Goal: Use online tool/utility: Utilize a website feature to perform a specific function

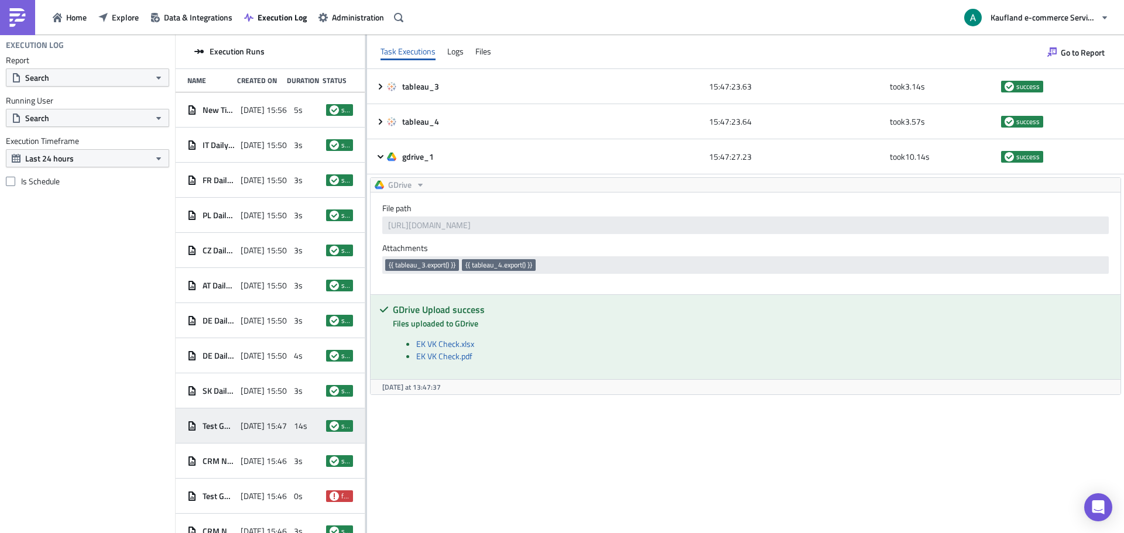
drag, startPoint x: 591, startPoint y: 523, endPoint x: 585, endPoint y: 538, distance: 15.8
click at [585, 533] on html "Home Explore Data & Integrations Execution Log Administration Kaufland e-commer…" at bounding box center [562, 267] width 1124 height 535
click at [96, 21] on button "Explore" at bounding box center [119, 17] width 52 height 18
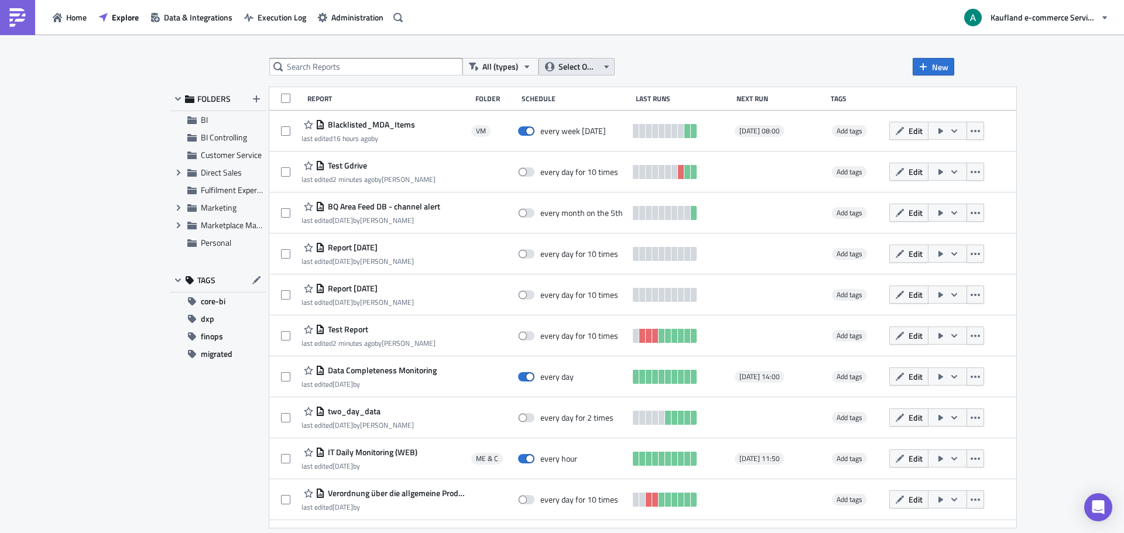
click at [587, 64] on span "Select Owner" at bounding box center [578, 66] width 39 height 13
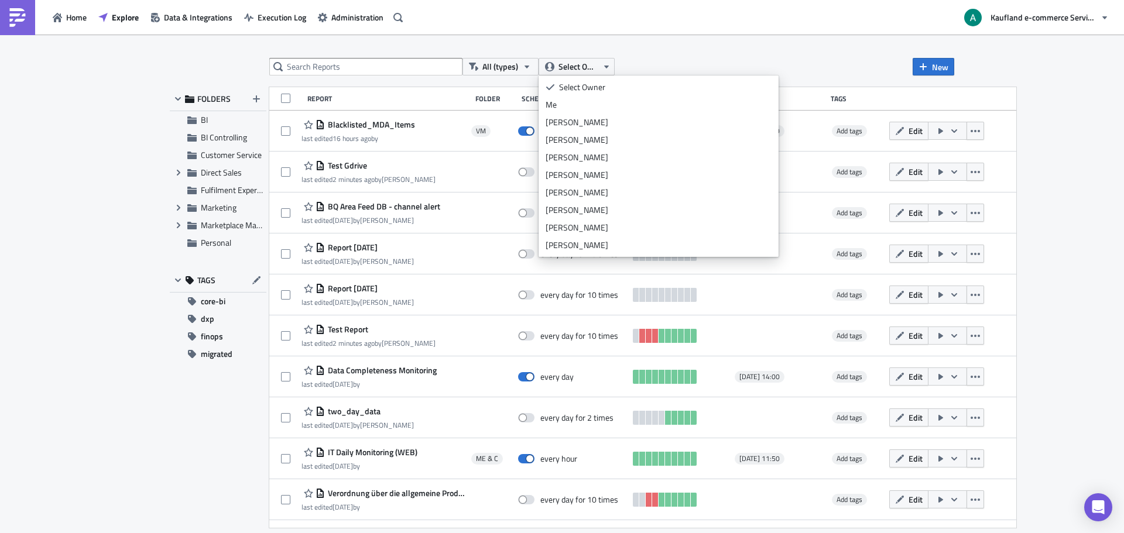
click at [575, 109] on div "Me" at bounding box center [659, 105] width 226 height 12
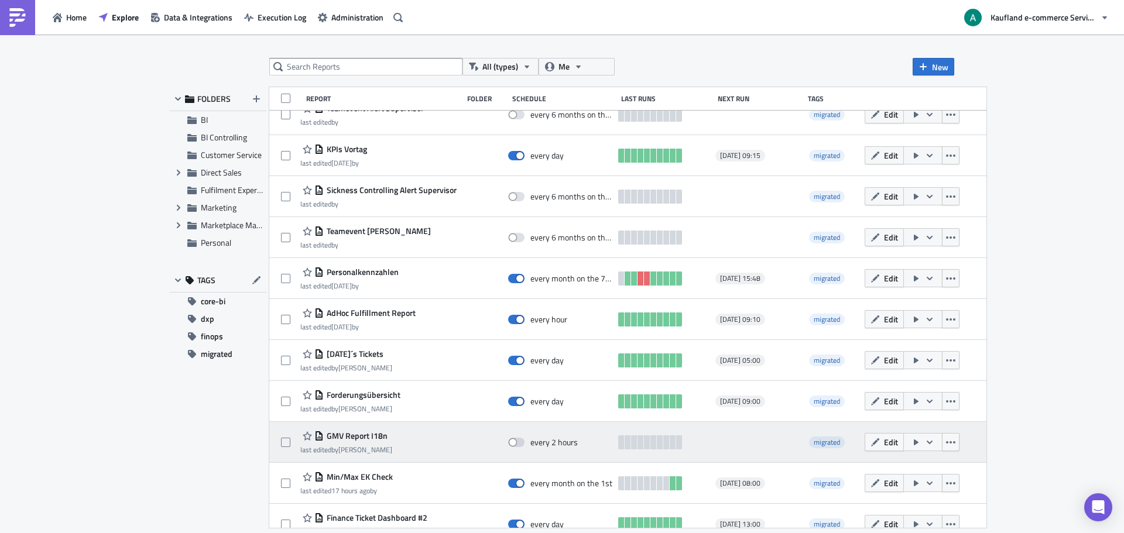
scroll to position [320, 0]
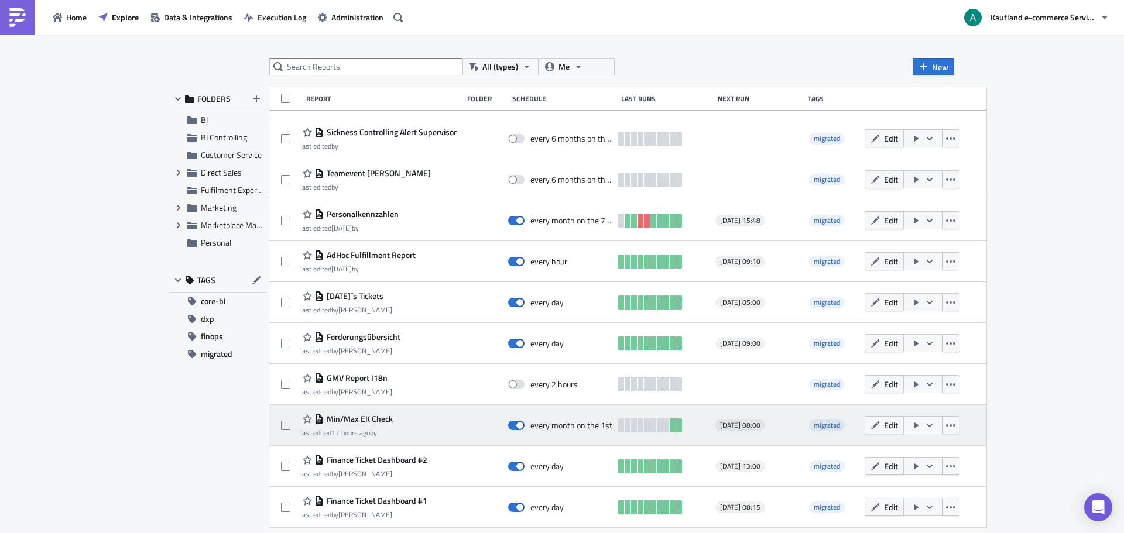
click at [382, 418] on span "Min/Max EK Check" at bounding box center [358, 419] width 69 height 11
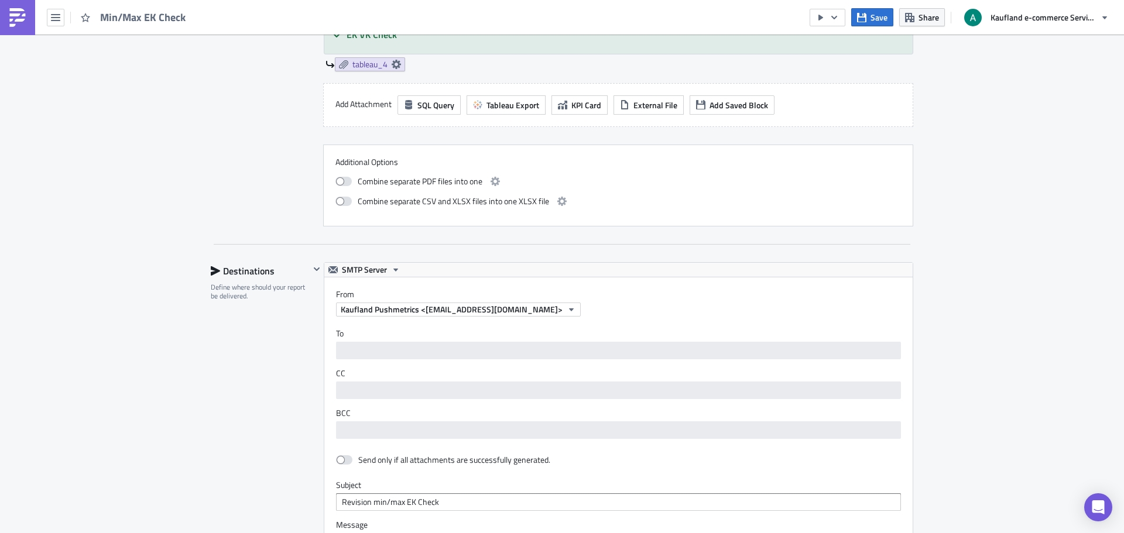
scroll to position [1229, 0]
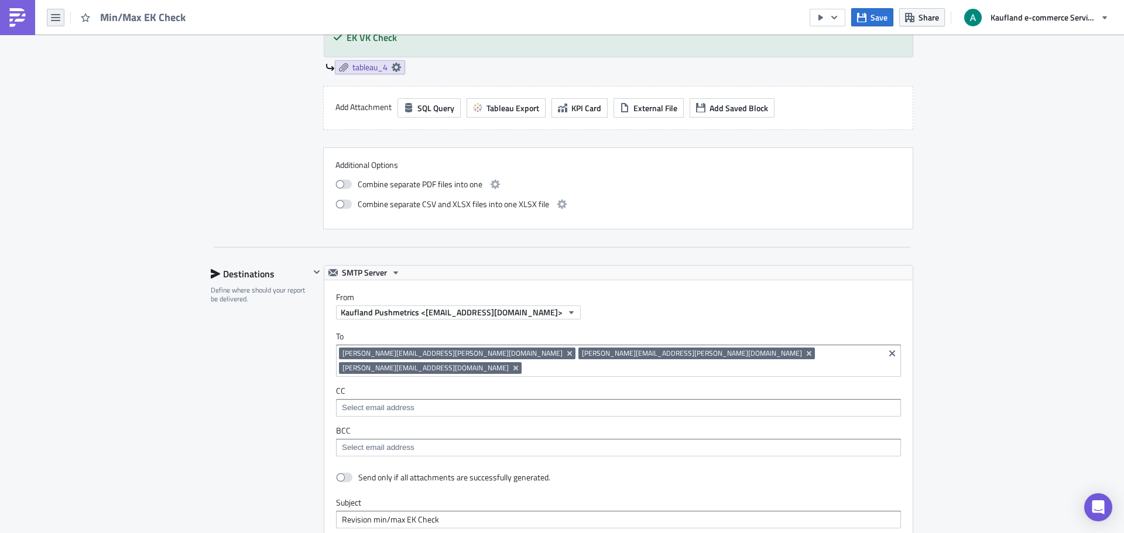
click at [61, 17] on button "button" at bounding box center [56, 18] width 18 height 18
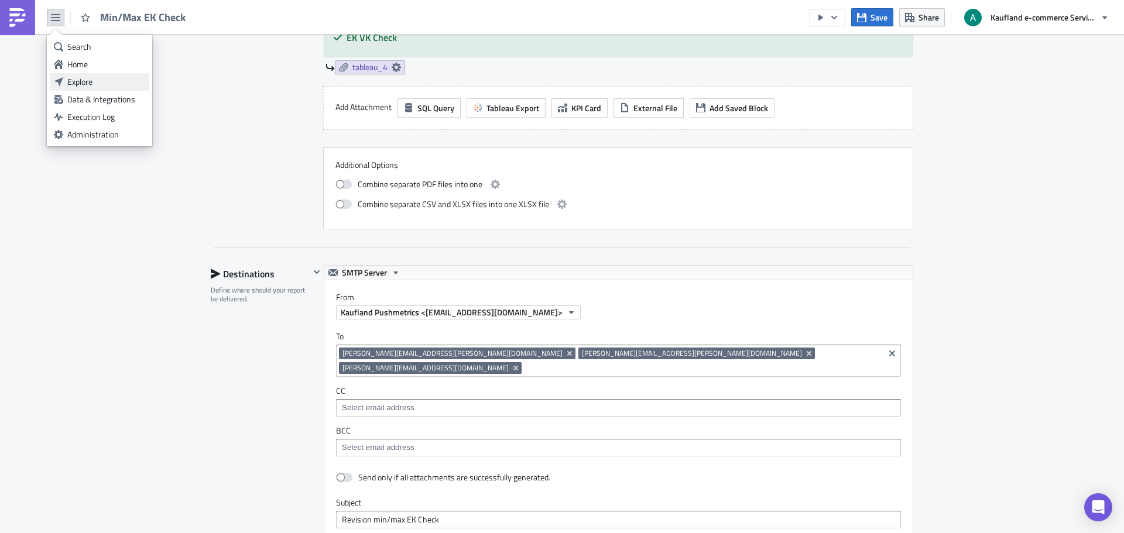
click at [97, 84] on div "Explore" at bounding box center [106, 82] width 78 height 12
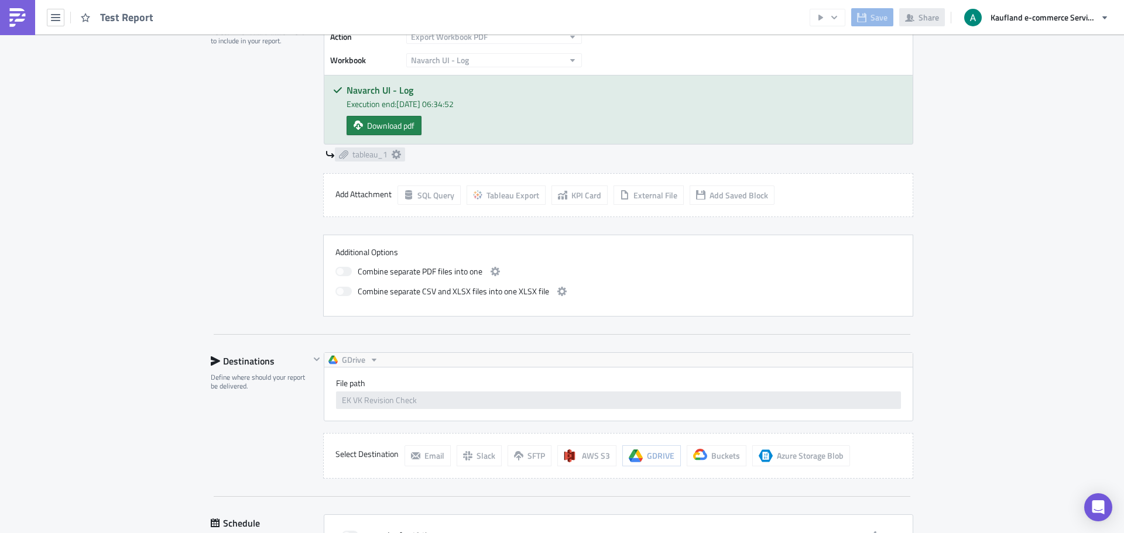
scroll to position [450, 0]
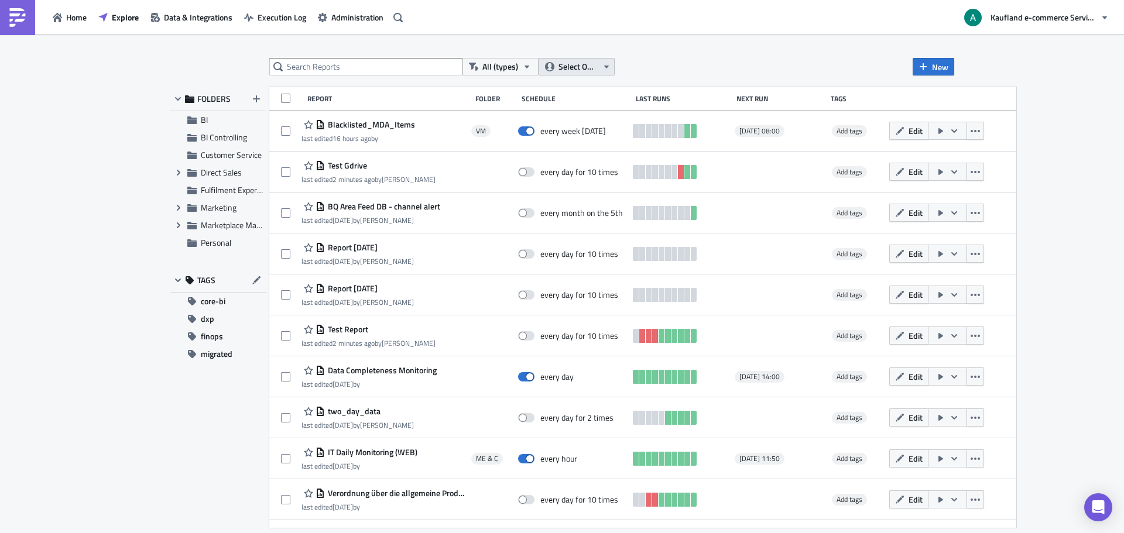
click at [564, 63] on span "Select Owner" at bounding box center [578, 66] width 39 height 13
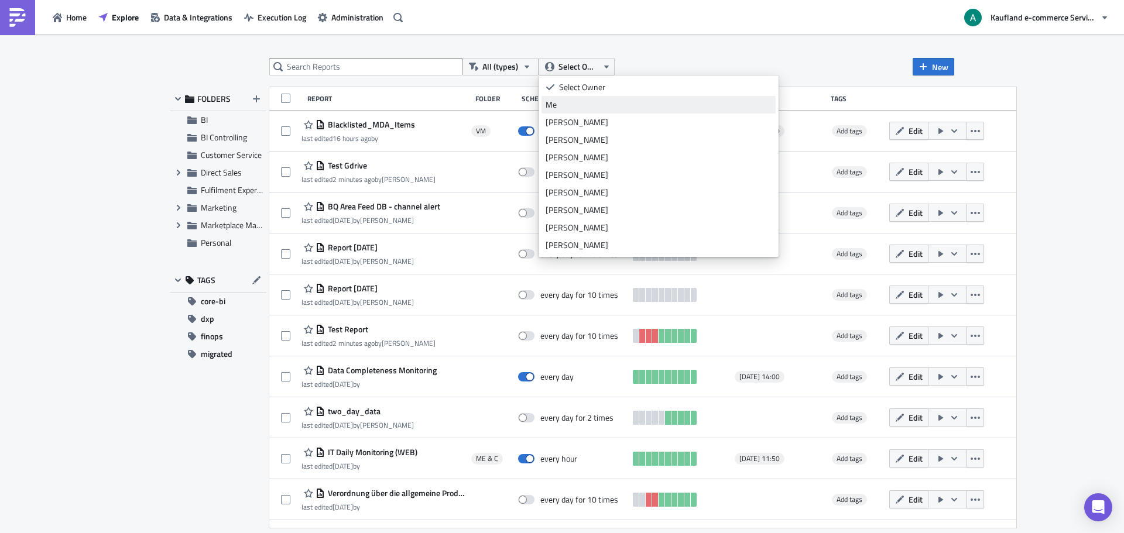
click at [567, 98] on link "Me" at bounding box center [659, 105] width 234 height 18
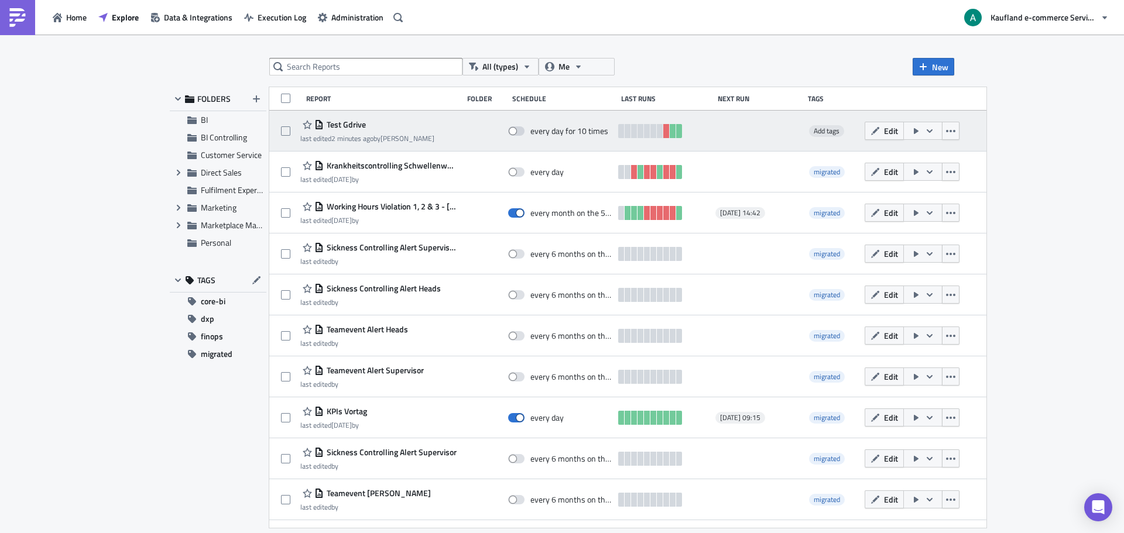
click at [351, 129] on span "Test Gdrive" at bounding box center [345, 124] width 42 height 11
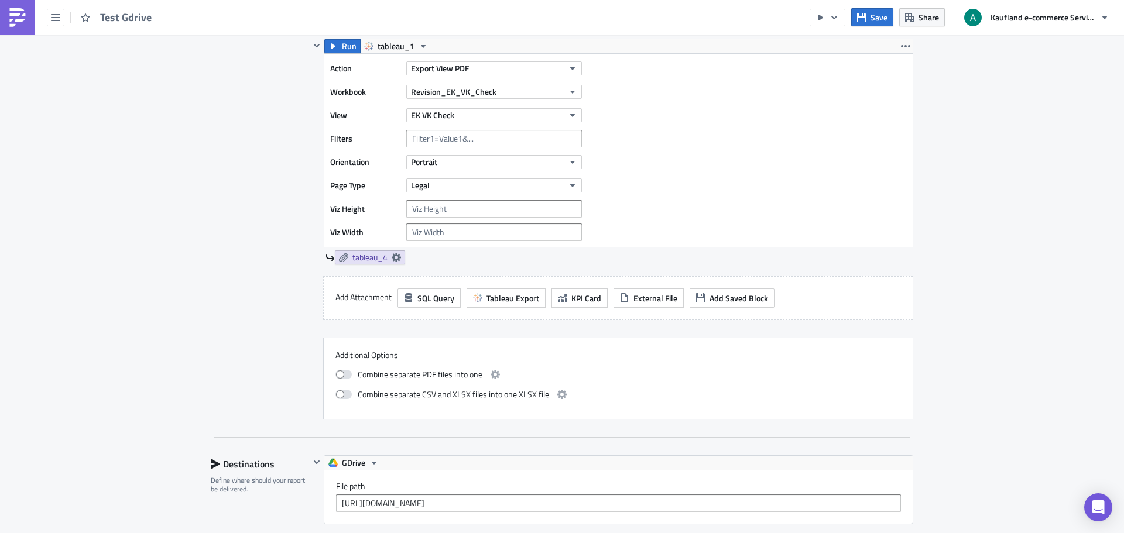
scroll to position [703, 0]
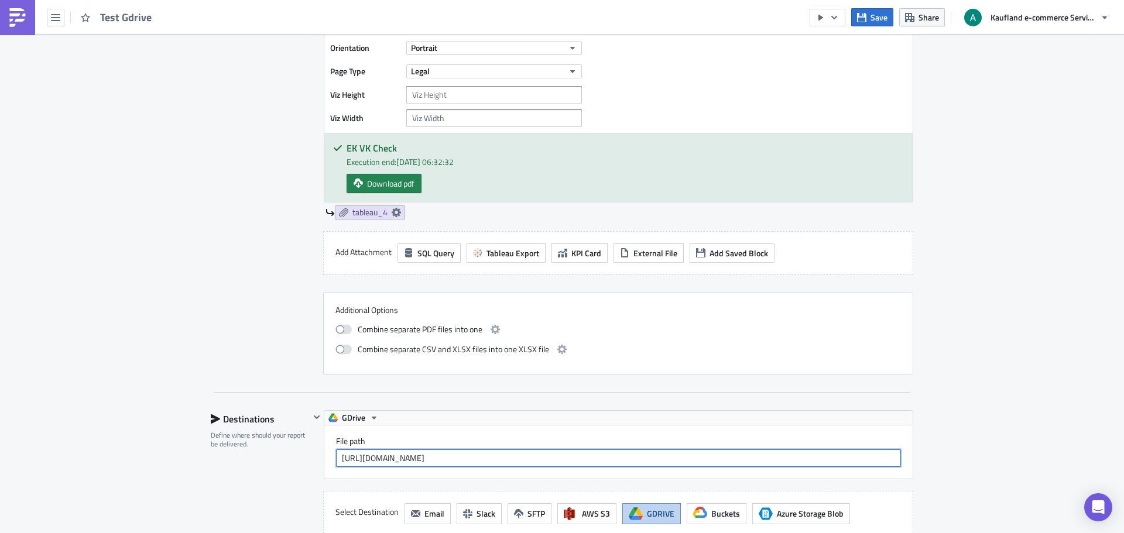
drag, startPoint x: 672, startPoint y: 464, endPoint x: 297, endPoint y: 454, distance: 374.8
click at [297, 454] on div "Destinations Define where should your report be delivered. SMTP Server From Kau…" at bounding box center [562, 473] width 703 height 126
type input "EK VK Revision Check"
click at [757, 434] on div "File path EK VK Revision Check" at bounding box center [618, 452] width 588 height 53
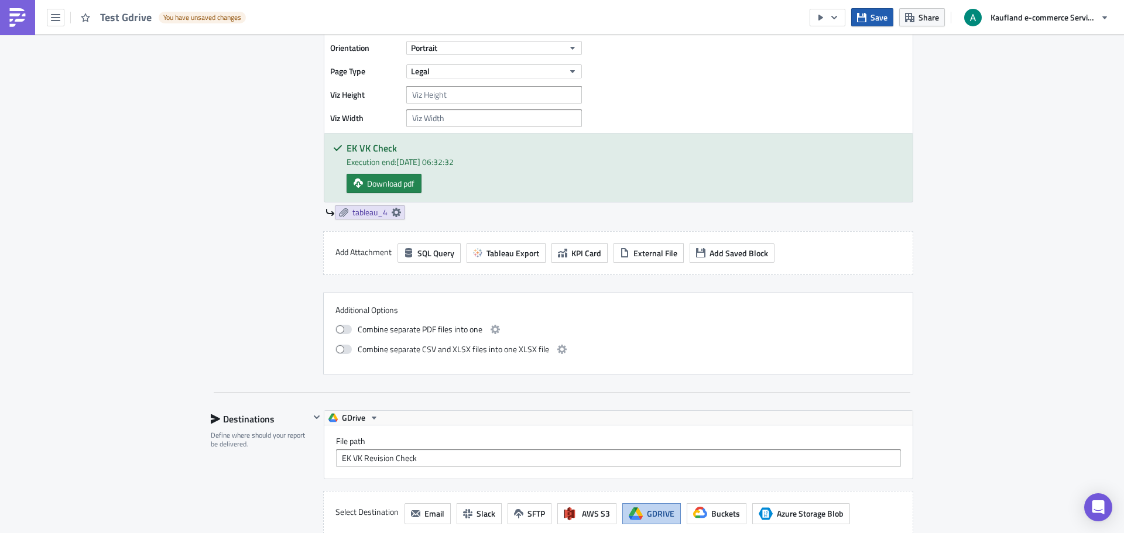
click at [866, 19] on icon "button" at bounding box center [861, 16] width 9 height 9
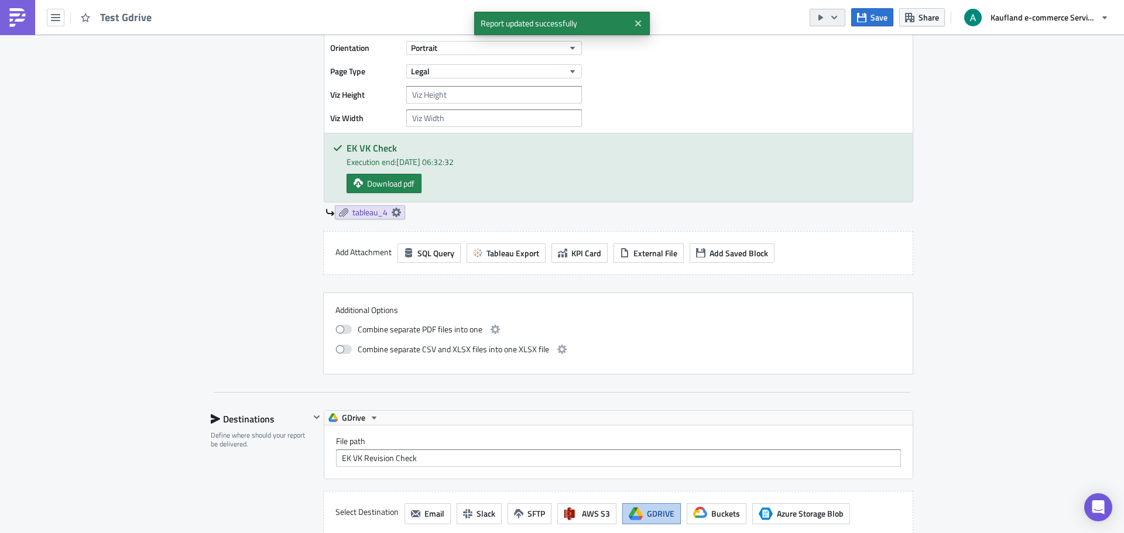
click at [831, 18] on icon "button" at bounding box center [834, 17] width 9 height 9
click at [847, 70] on div "Run Report" at bounding box center [862, 65] width 91 height 12
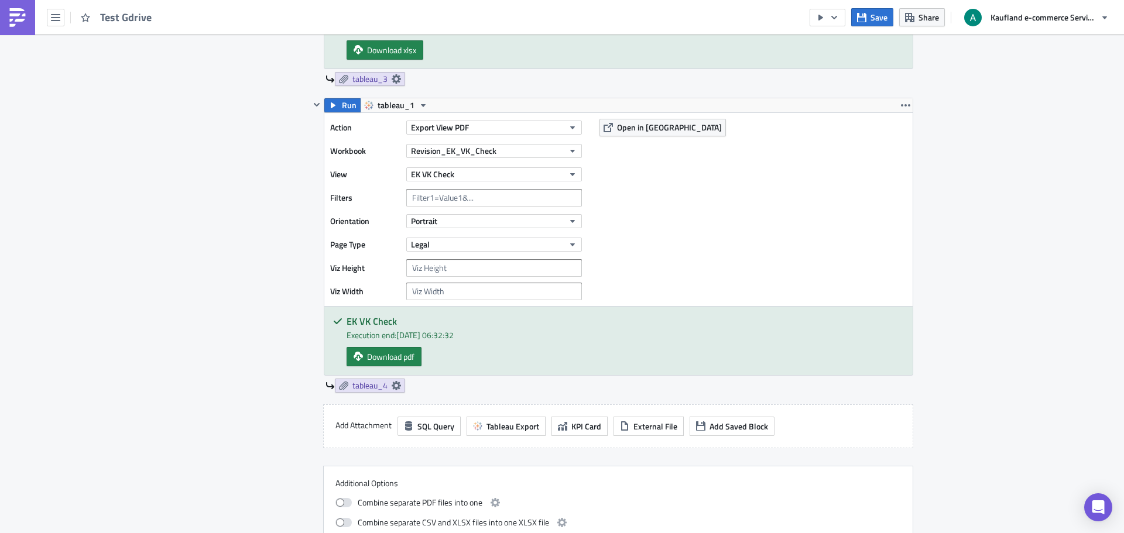
scroll to position [527, 0]
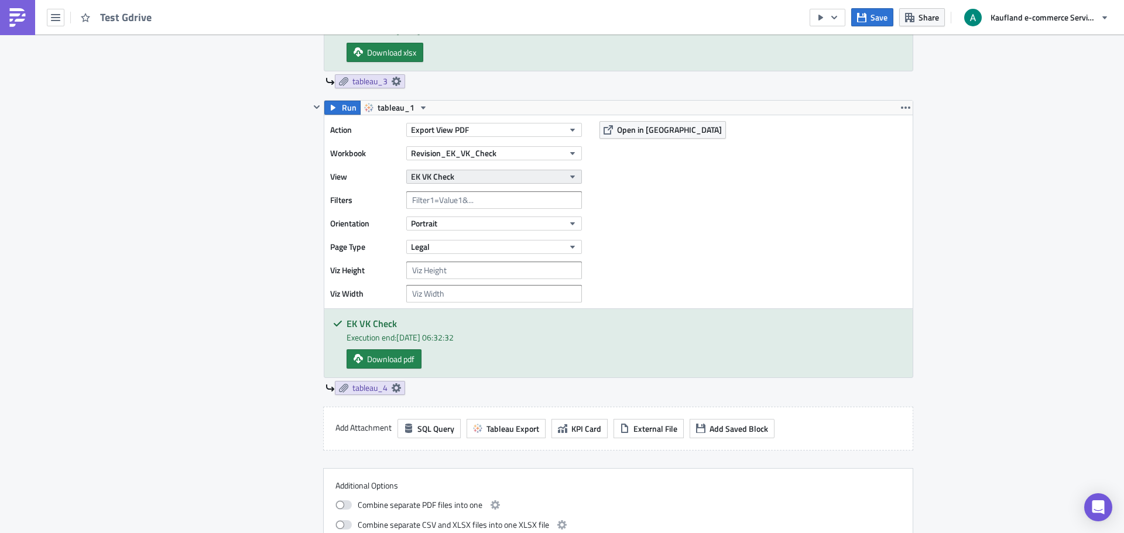
click at [559, 183] on button "EK VK Check" at bounding box center [494, 177] width 176 height 14
click at [686, 180] on div "Action Export View PDF Workbook Revision_EK_VK_Check View EK VK Check Filters O…" at bounding box center [618, 211] width 588 height 193
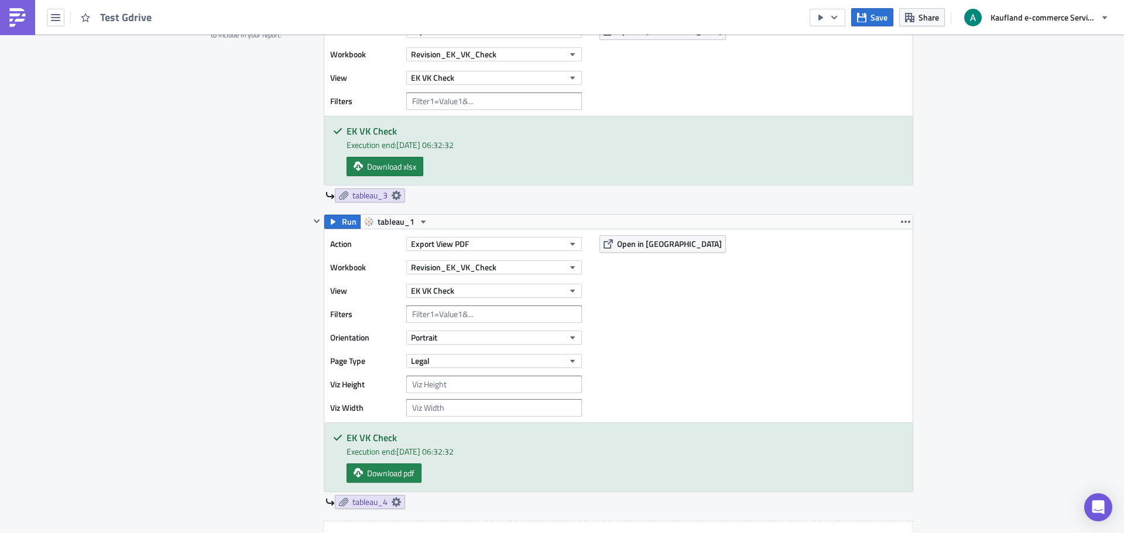
scroll to position [393, 0]
